Goal: Communication & Community: Connect with others

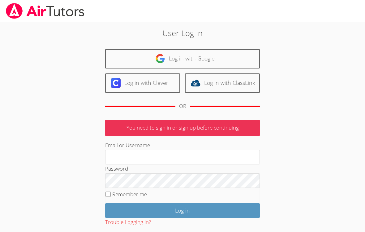
scroll to position [2, 0]
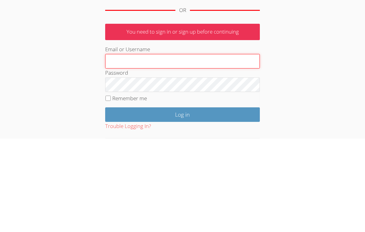
type input "[EMAIL_ADDRESS][DOMAIN_NAME]"
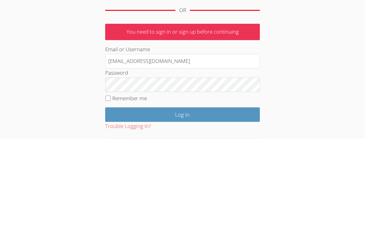
click at [182, 201] on input "Log in" at bounding box center [182, 208] width 155 height 15
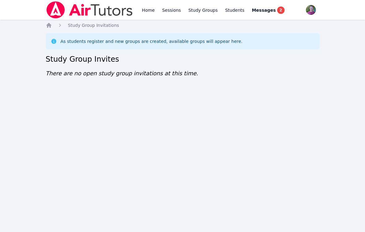
click at [59, 9] on img at bounding box center [89, 9] width 87 height 17
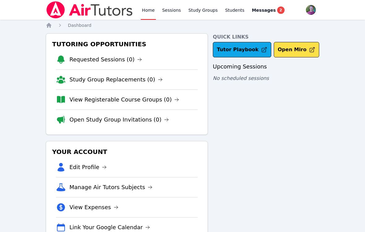
click at [261, 7] on span "Messages" at bounding box center [264, 10] width 24 height 6
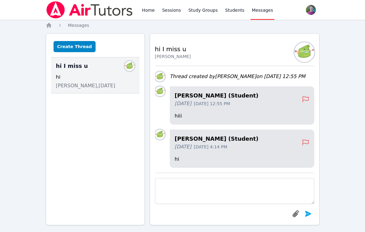
click at [173, 193] on textarea at bounding box center [234, 191] width 159 height 26
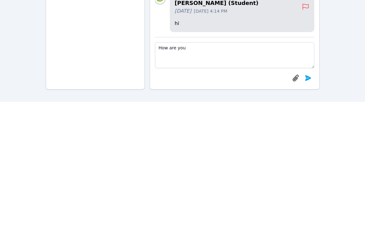
type textarea "How are you"
click at [308, 205] on icon "submit" at bounding box center [308, 208] width 6 height 6
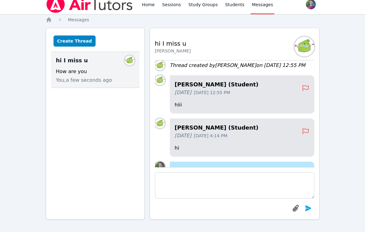
scroll to position [-38, 0]
